Goal: Task Accomplishment & Management: Manage account settings

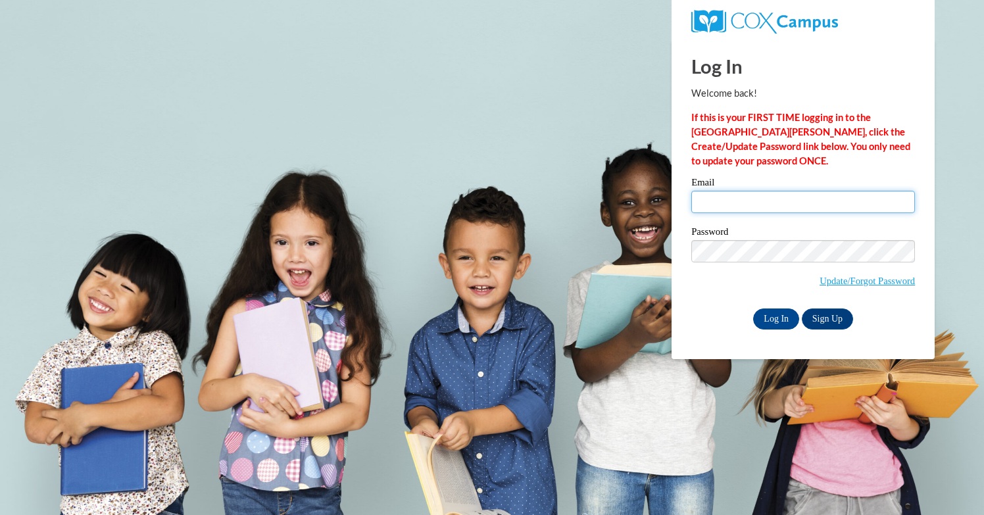
click at [712, 205] on input "Email" at bounding box center [803, 202] width 224 height 22
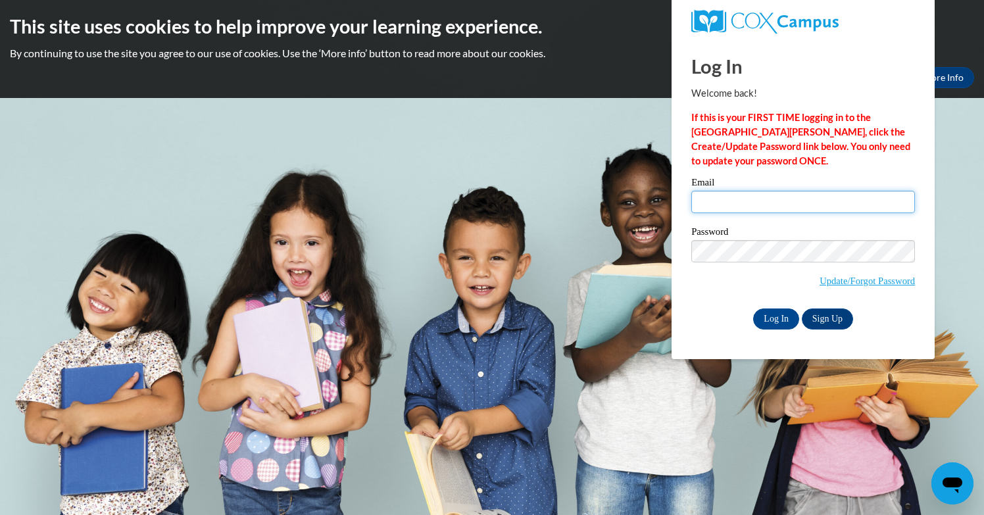
type input "swinston2484@gmail.com"
click at [771, 317] on input "Log In" at bounding box center [776, 318] width 46 height 21
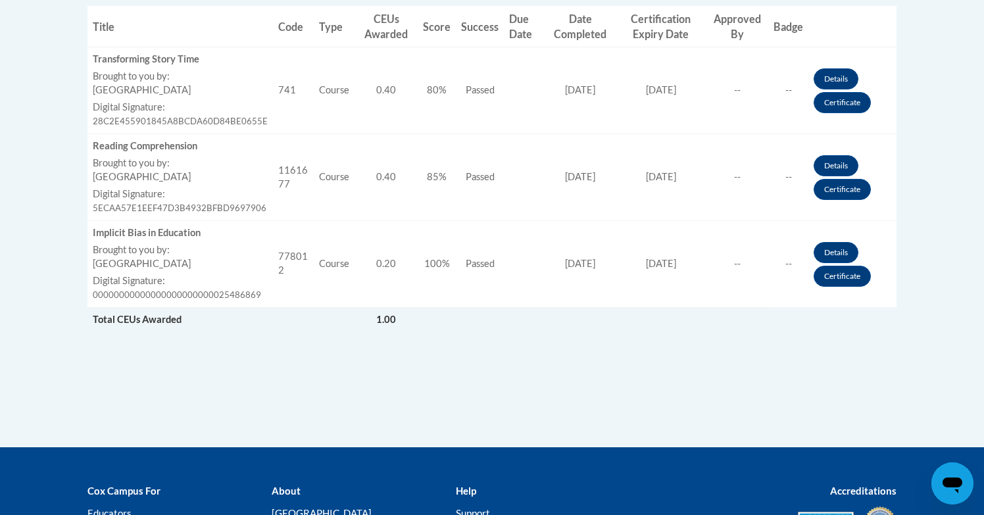
scroll to position [552, 0]
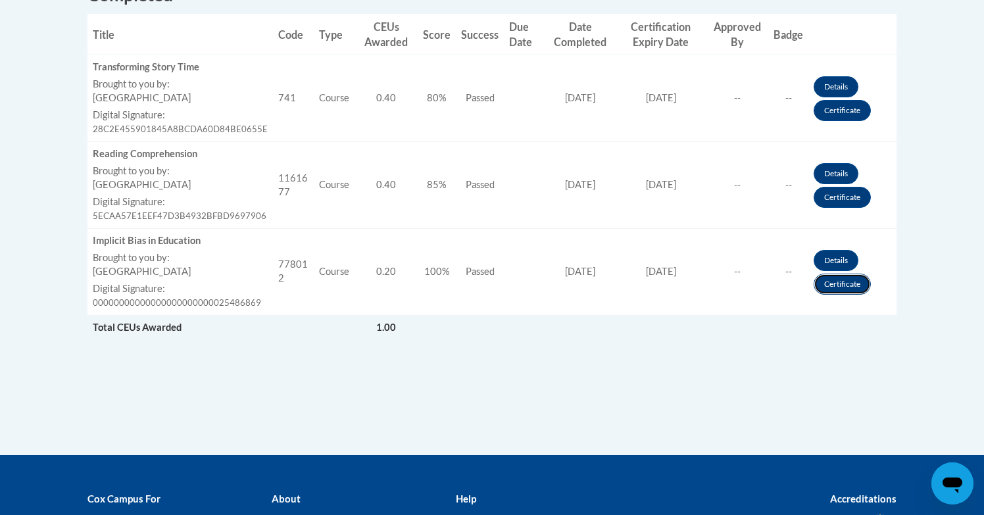
click at [843, 285] on link "Certificate" at bounding box center [841, 284] width 57 height 21
click at [836, 284] on link "Certificate" at bounding box center [841, 284] width 57 height 21
click at [910, 354] on body "This site uses cookies to help improve your learning experience. By continuing …" at bounding box center [492, 60] width 984 height 1224
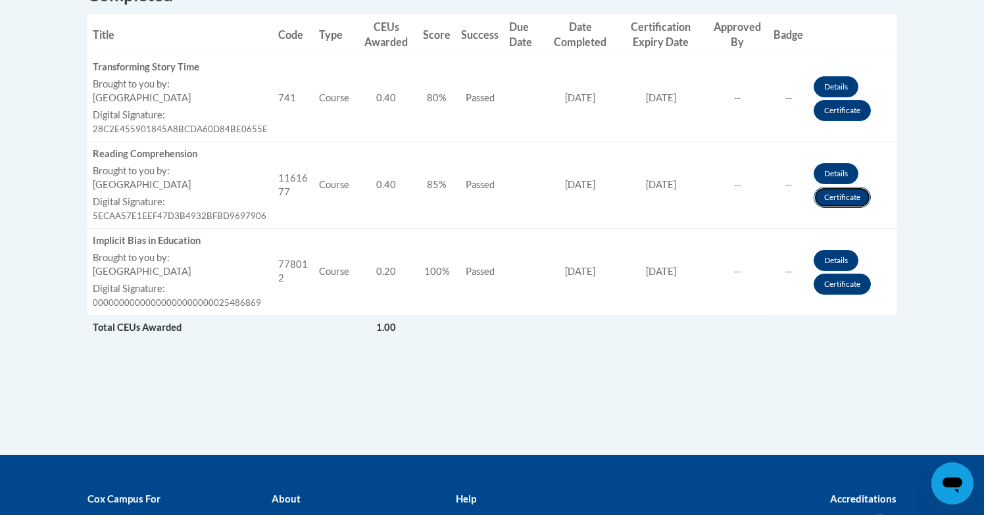
click at [839, 196] on link "Certificate" at bounding box center [841, 197] width 57 height 21
click at [625, 427] on div "Print PDF Portrait Landscape Email Transcript PDF" at bounding box center [492, 98] width 829 height 713
